Goal: Task Accomplishment & Management: Manage account settings

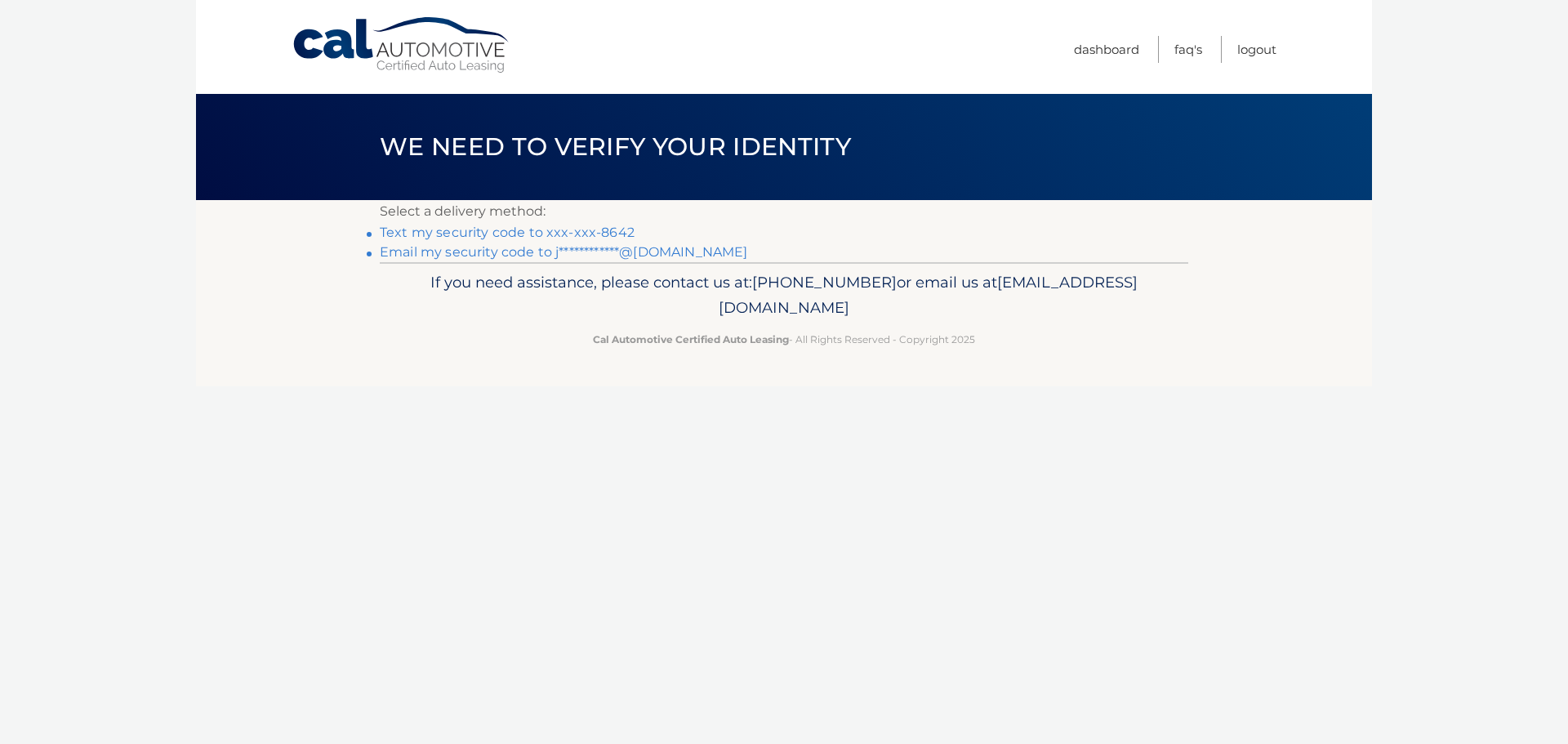
click at [605, 229] on link "Text my security code to xxx-xxx-8642" at bounding box center [506, 232] width 255 height 15
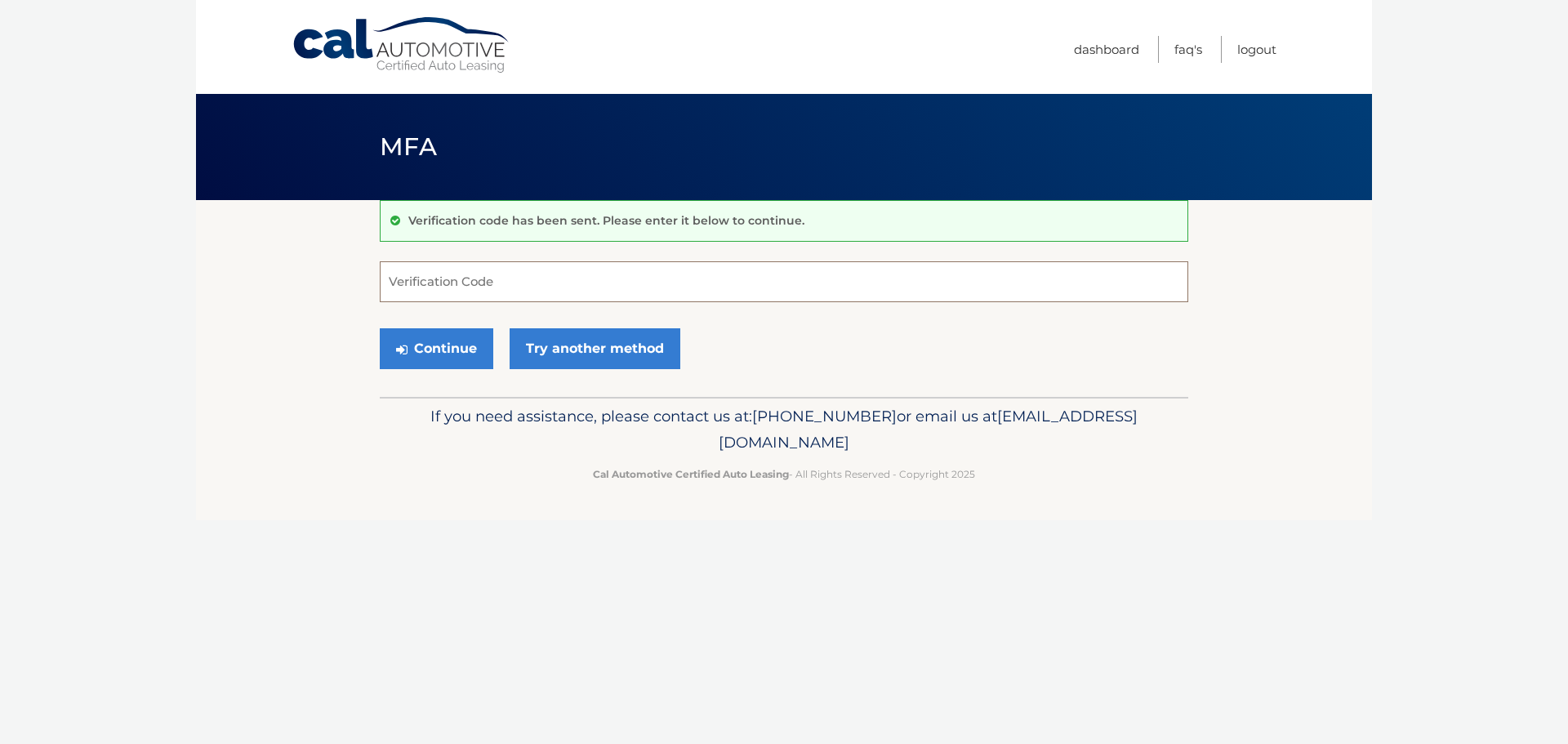
click at [494, 289] on input "Verification Code" at bounding box center [784, 282] width 809 height 41
type input "261845"
click at [453, 351] on button "Continue" at bounding box center [436, 349] width 114 height 41
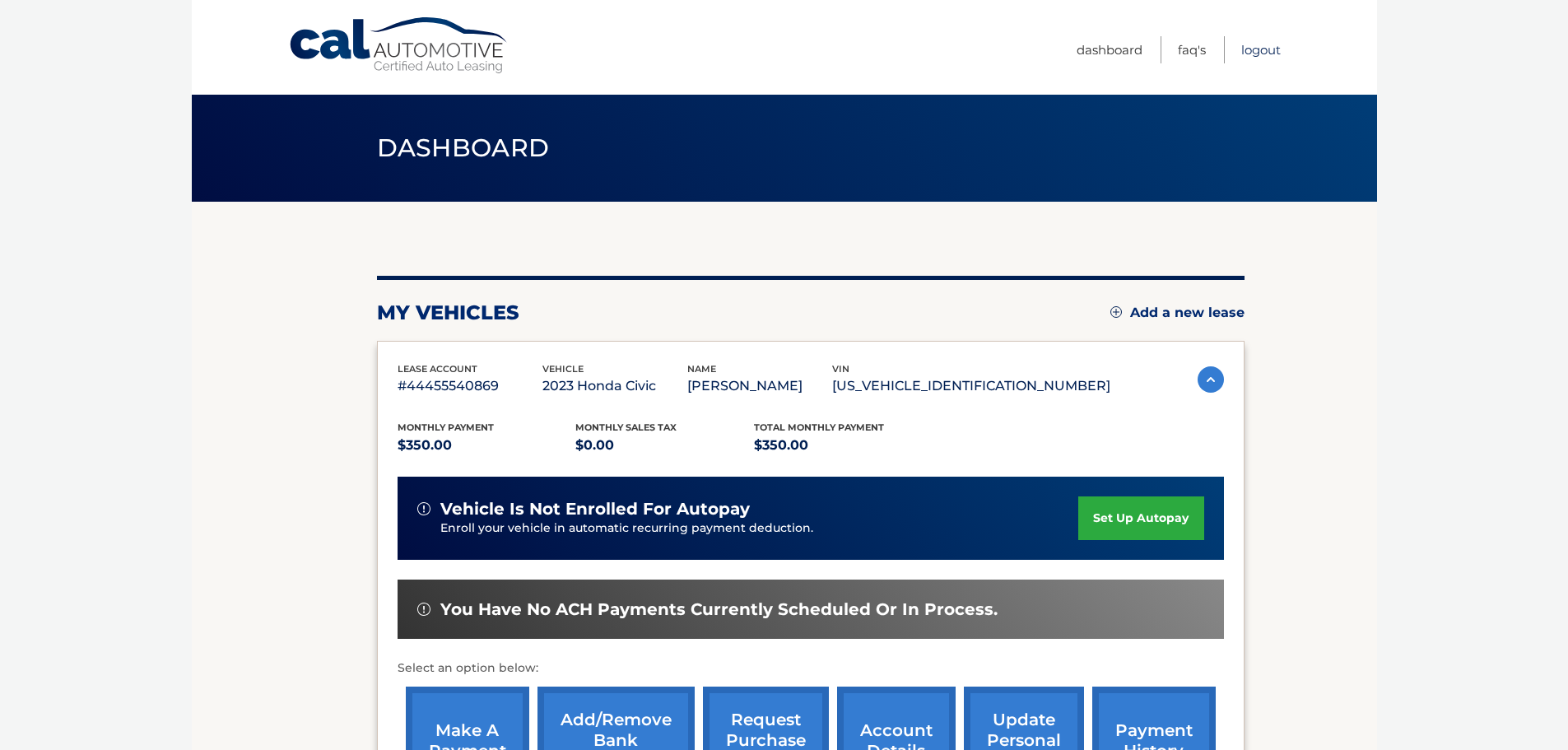
click at [1263, 52] on link "Logout" at bounding box center [1261, 50] width 40 height 27
